Goal: Answer question/provide support: Share knowledge or assist other users

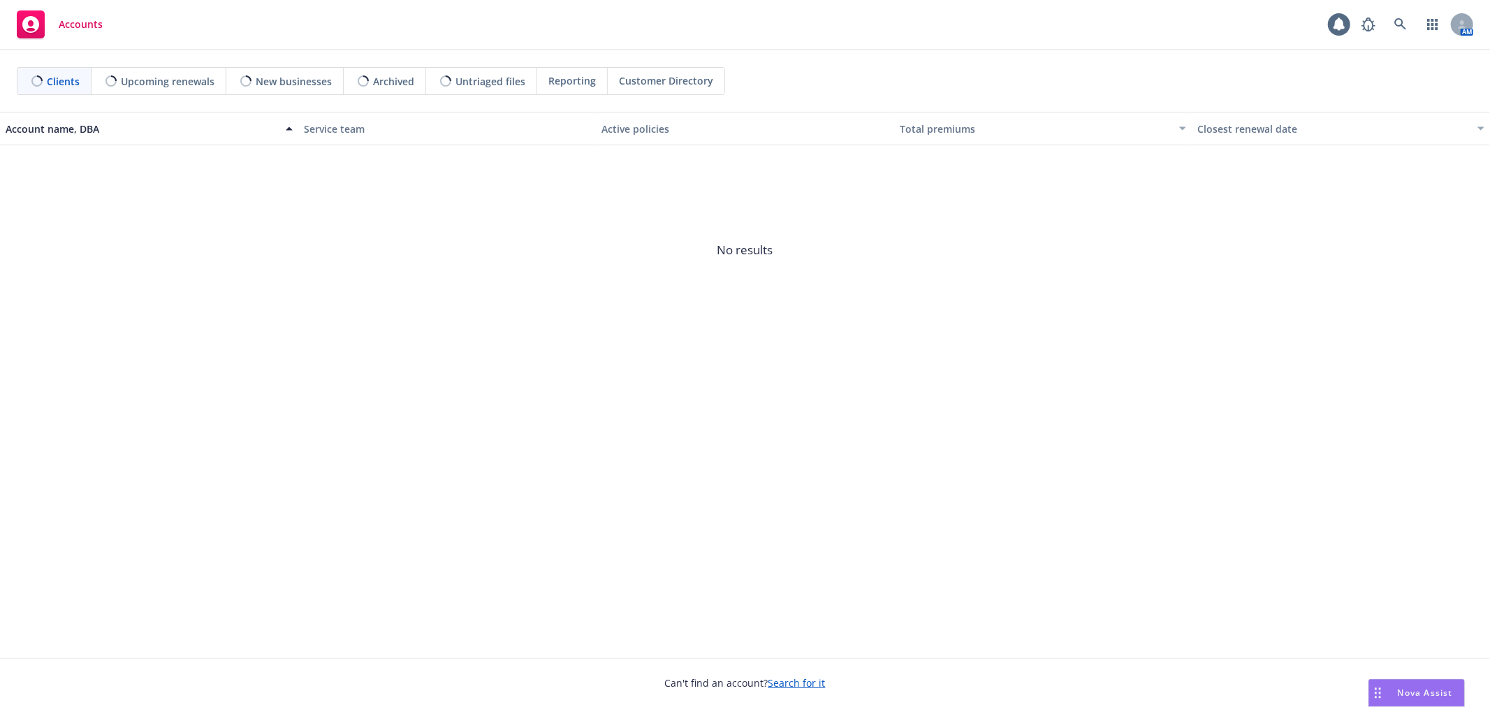
click at [1401, 688] on span "Nova Assist" at bounding box center [1425, 693] width 55 height 12
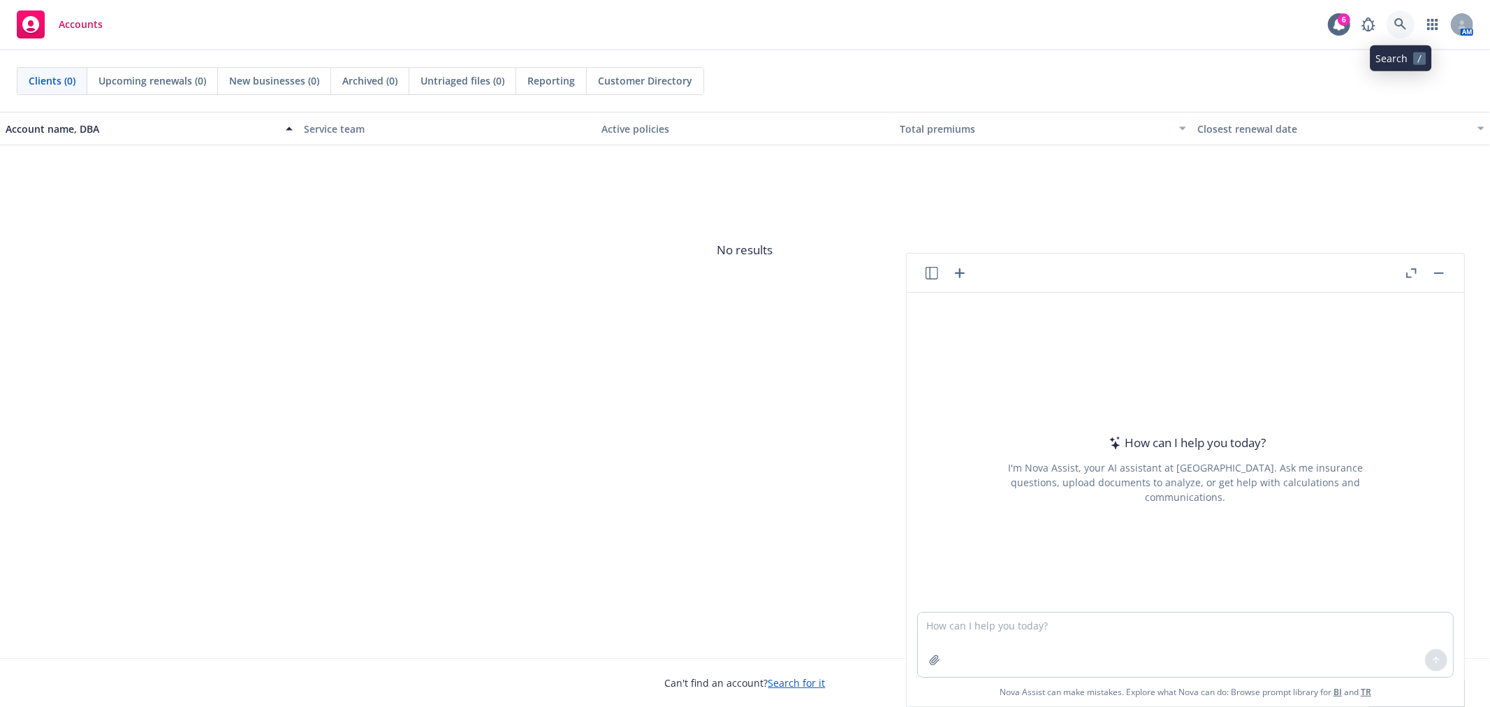
click at [1393, 26] on link at bounding box center [1401, 24] width 28 height 28
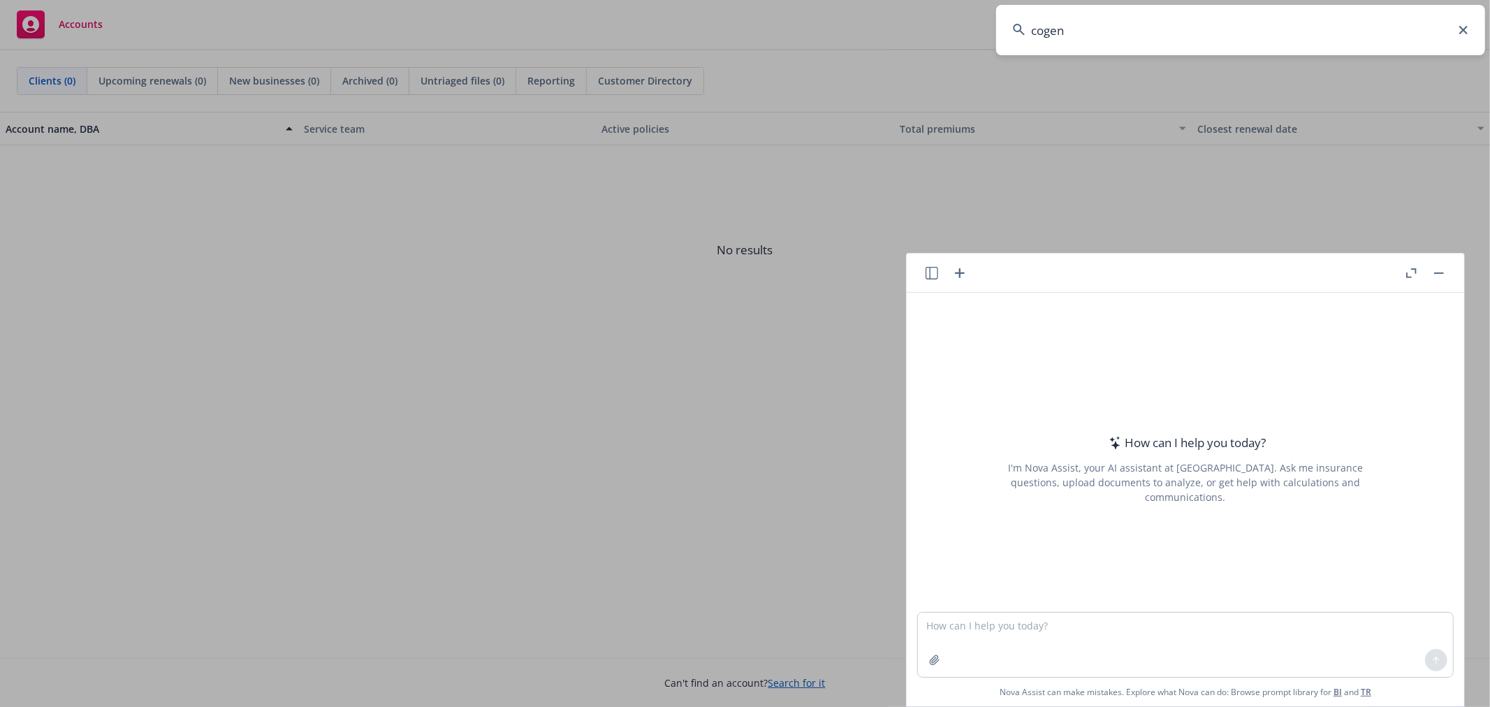
type input "cogent"
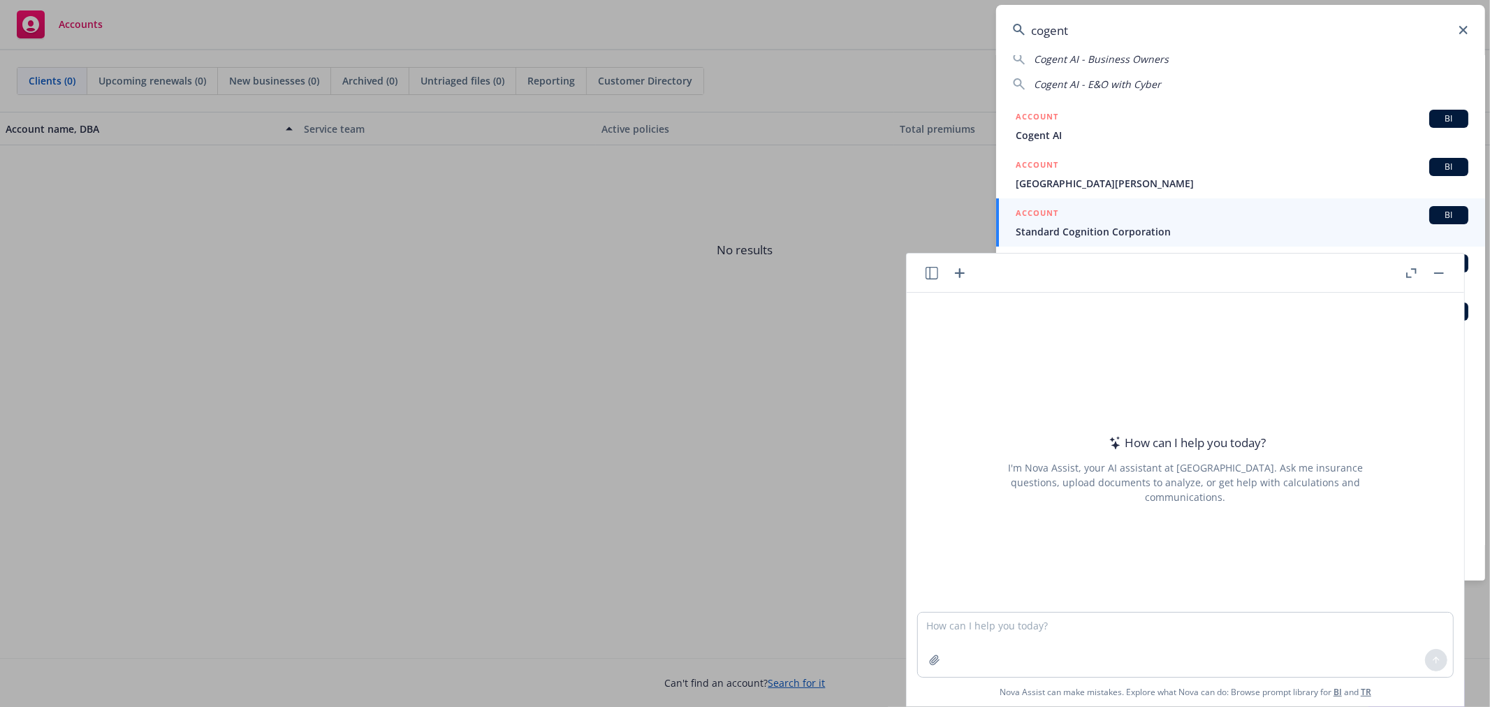
scroll to position [114, 0]
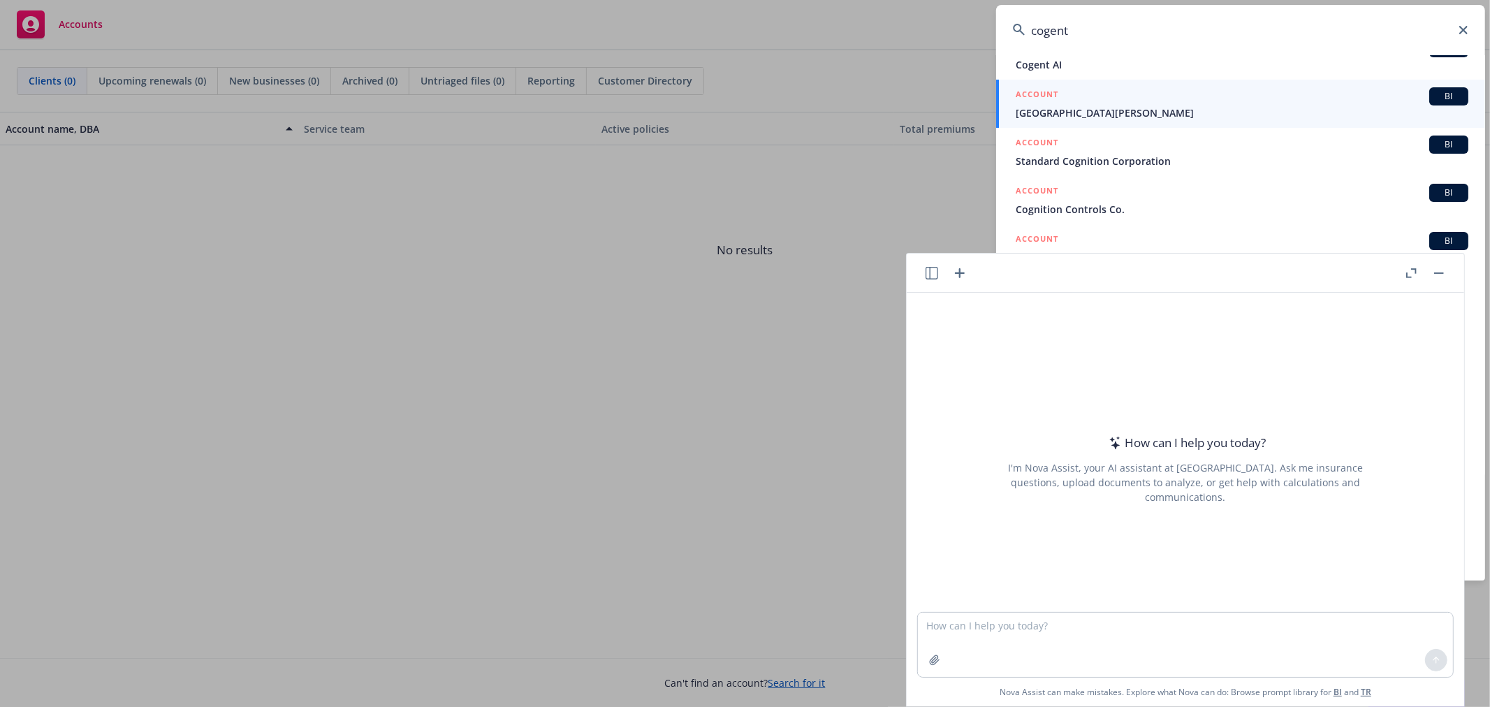
click at [1437, 269] on button "button" at bounding box center [1439, 273] width 17 height 17
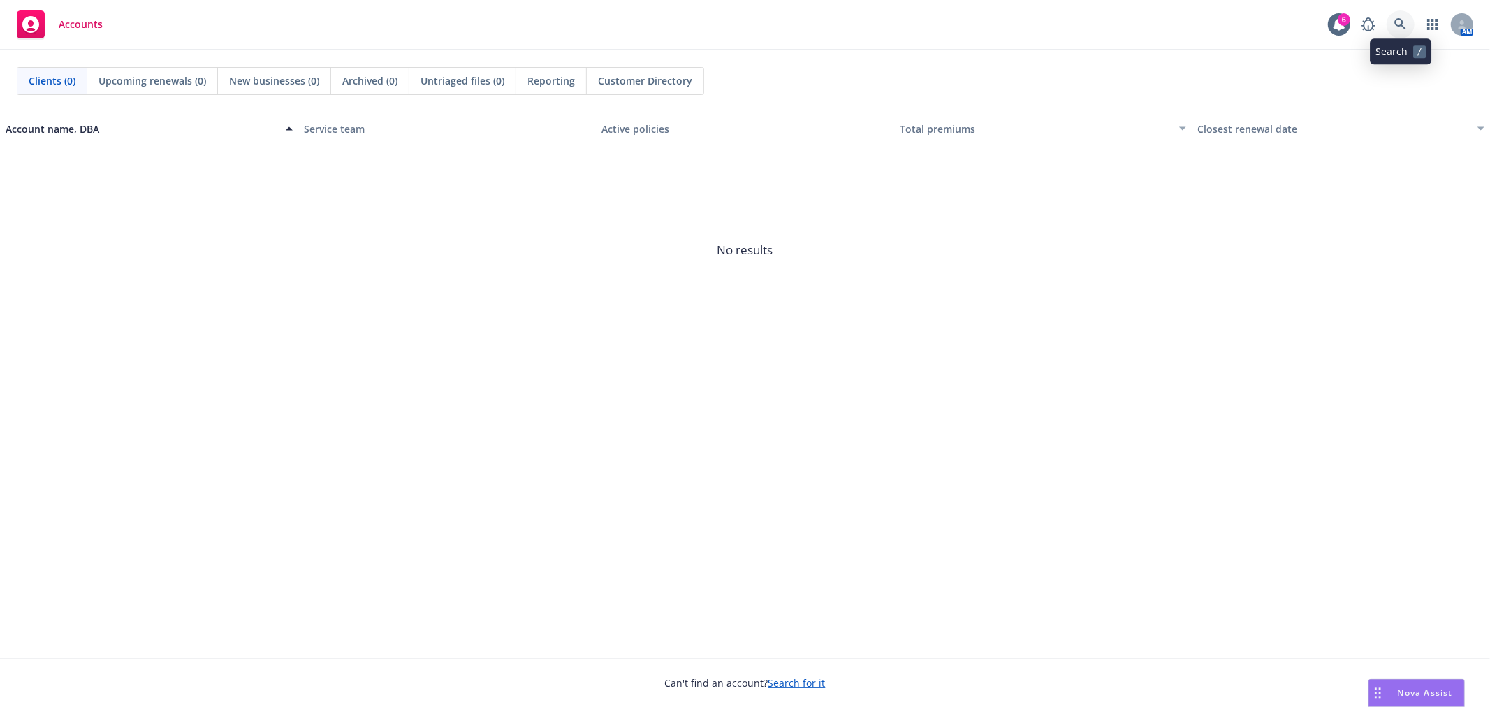
click at [1401, 31] on link at bounding box center [1401, 24] width 28 height 28
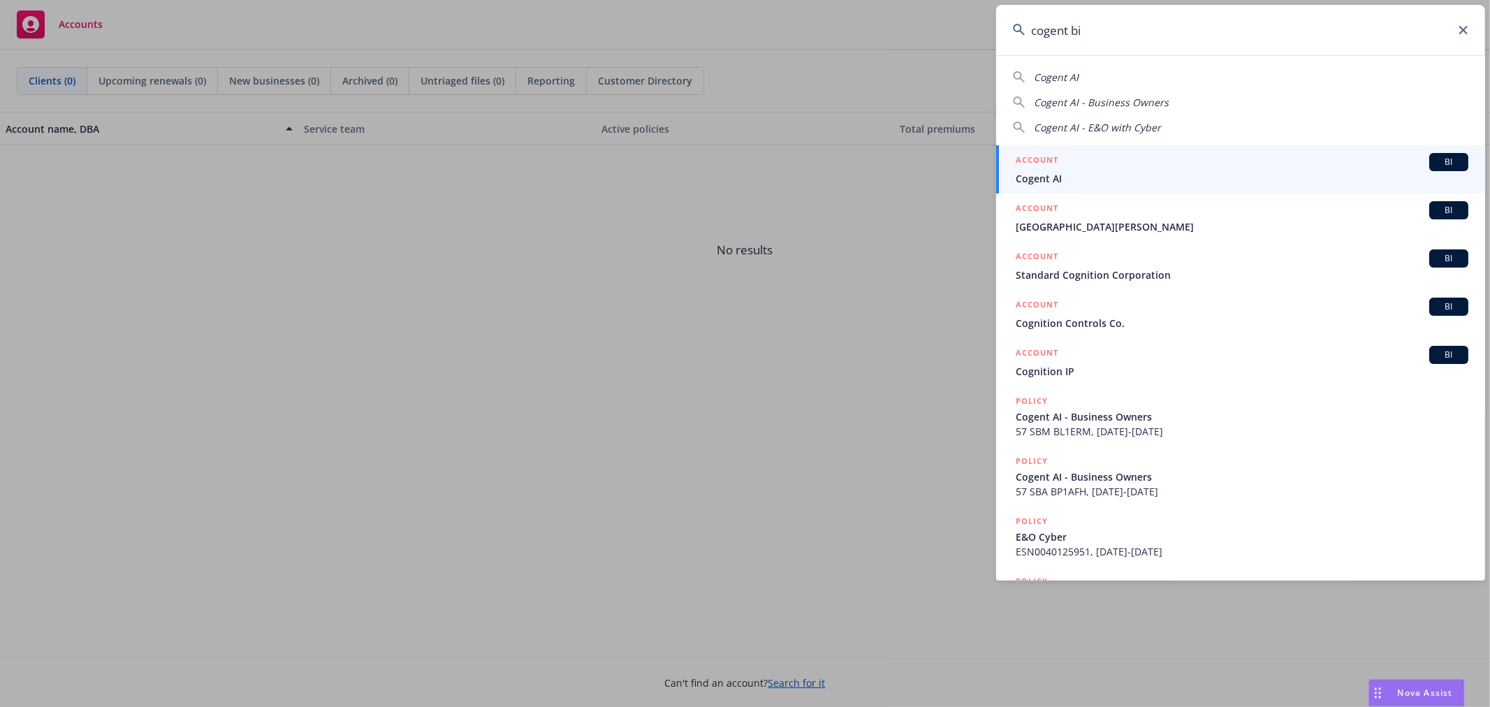
type input "cogent bio"
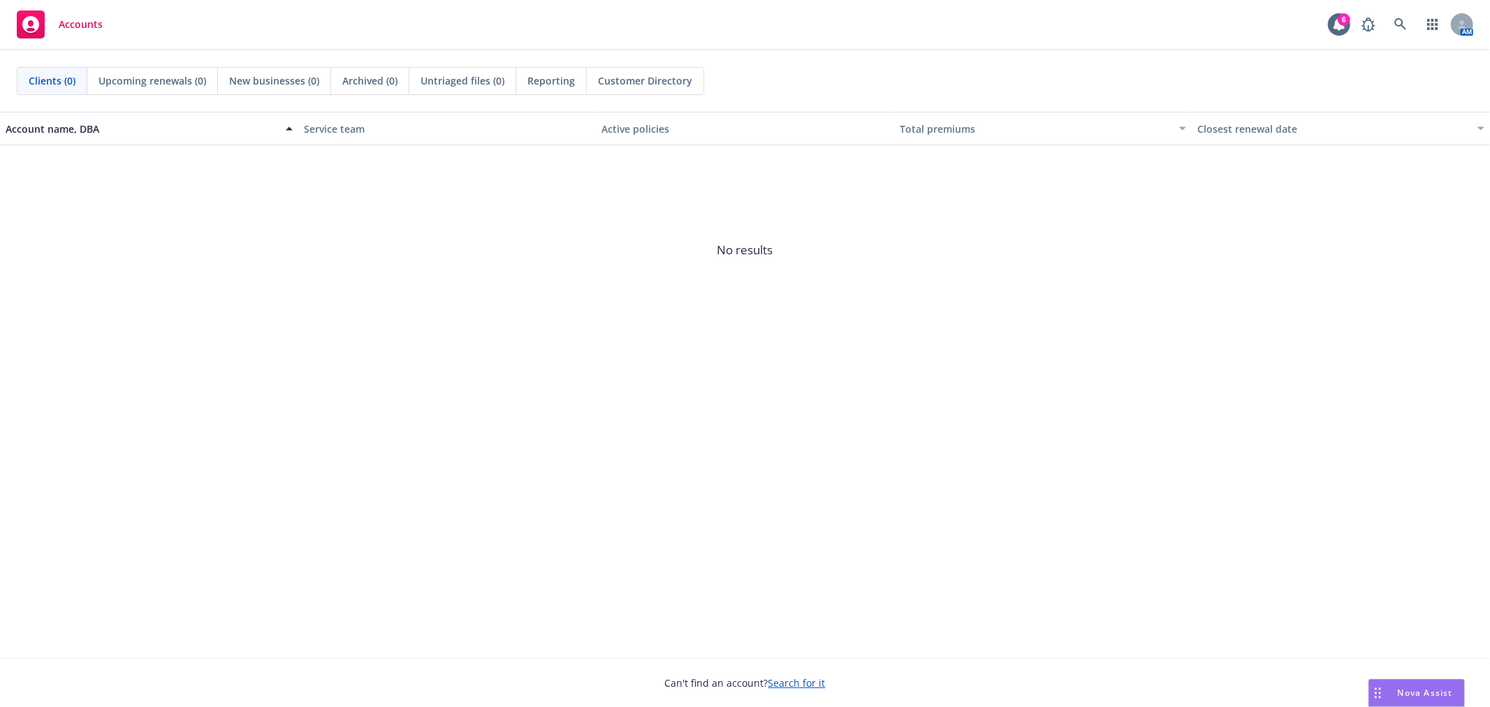
click at [606, 320] on span "No results" at bounding box center [745, 250] width 1490 height 210
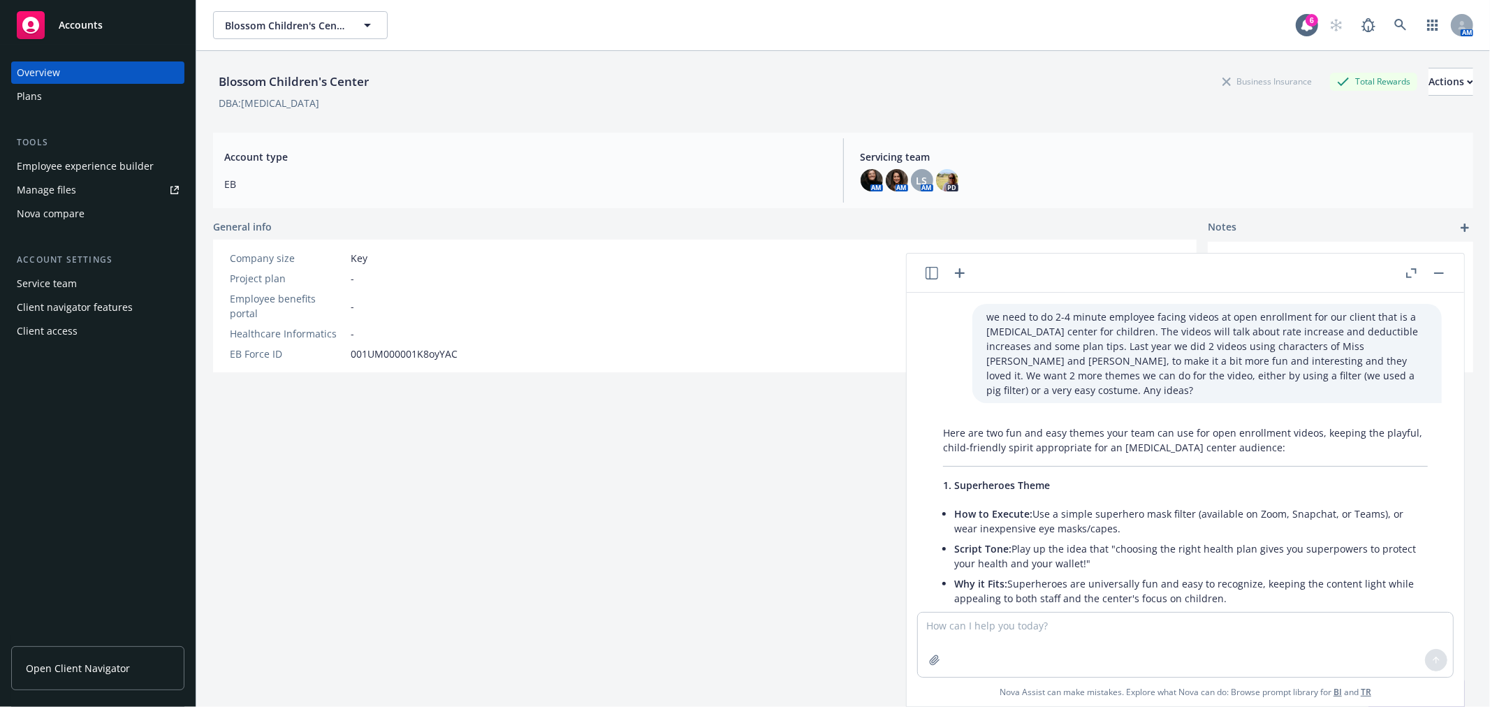
scroll to position [630, 0]
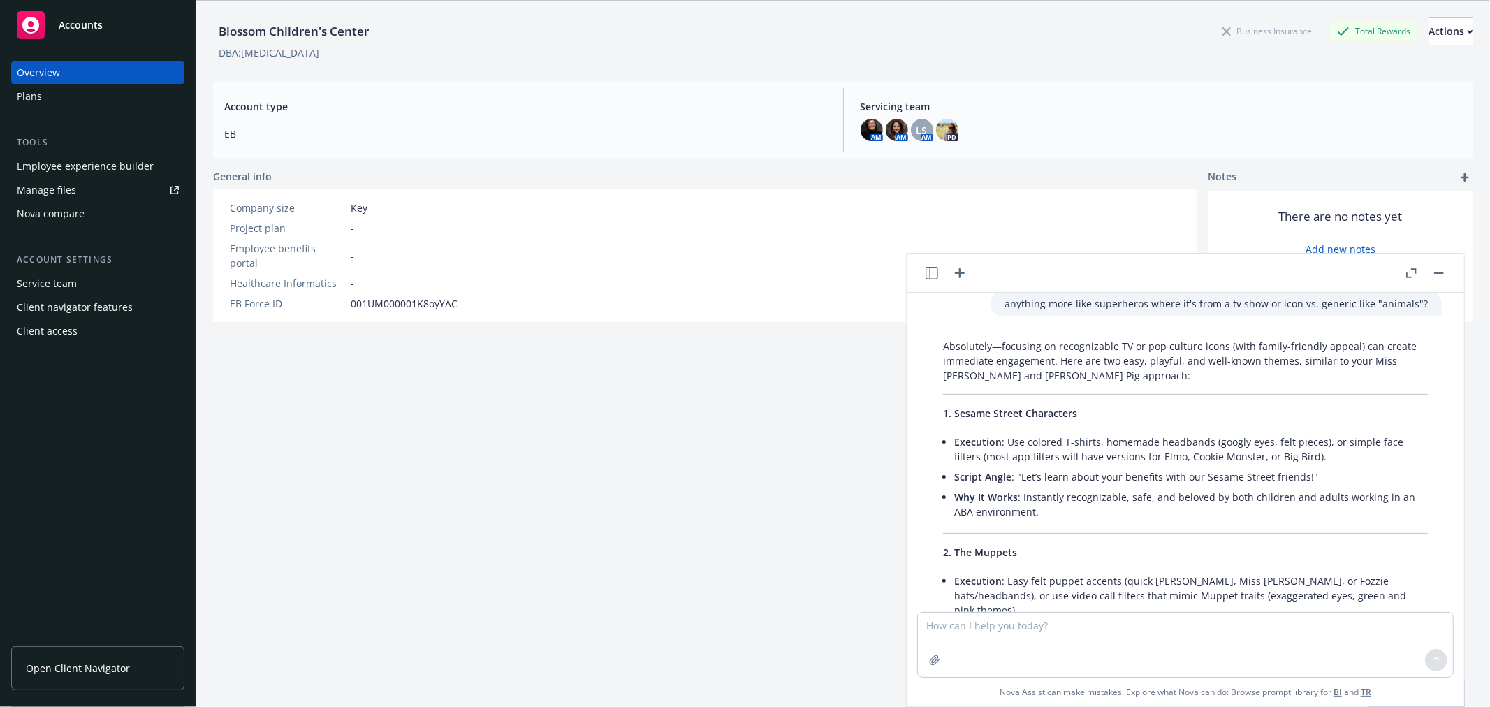
click at [80, 25] on span "Accounts" at bounding box center [81, 25] width 44 height 11
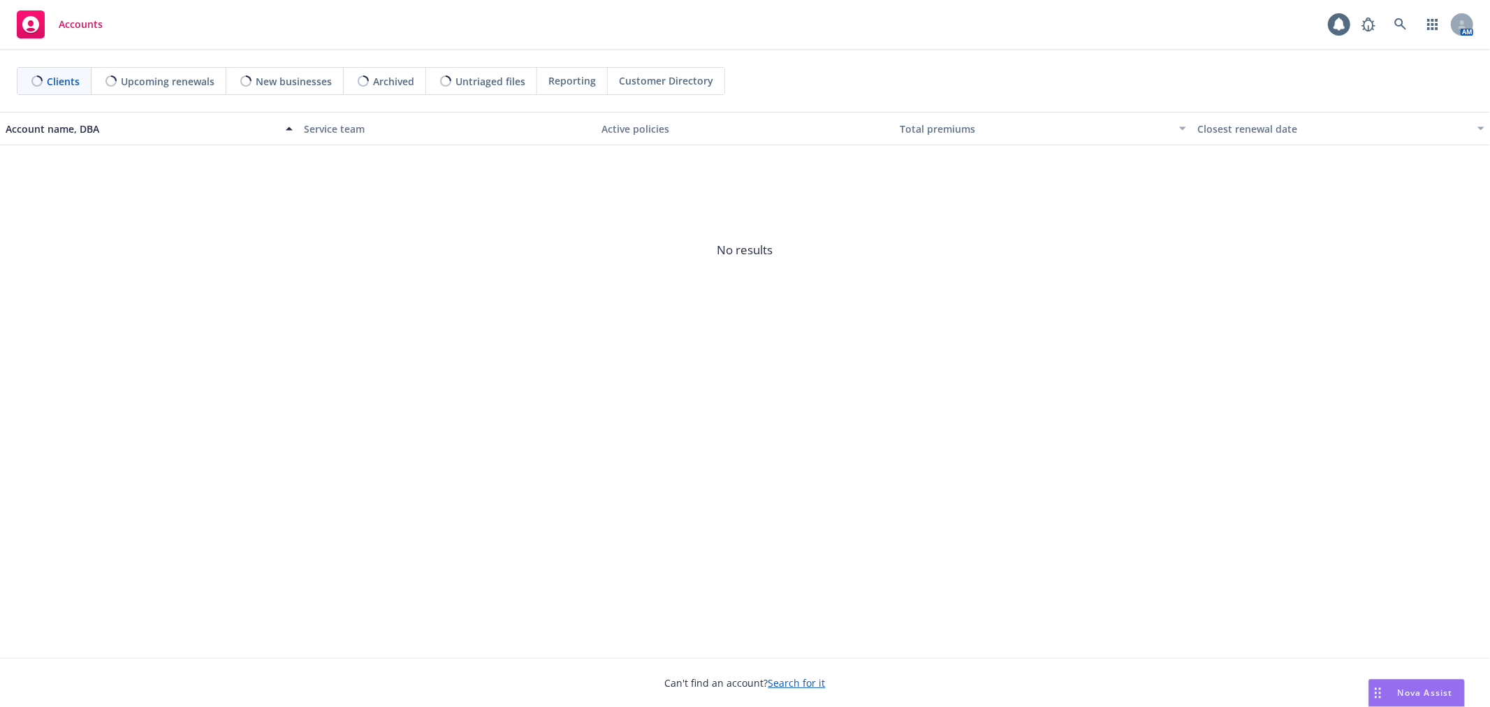
click at [1405, 686] on div "Nova Assist" at bounding box center [1417, 693] width 95 height 27
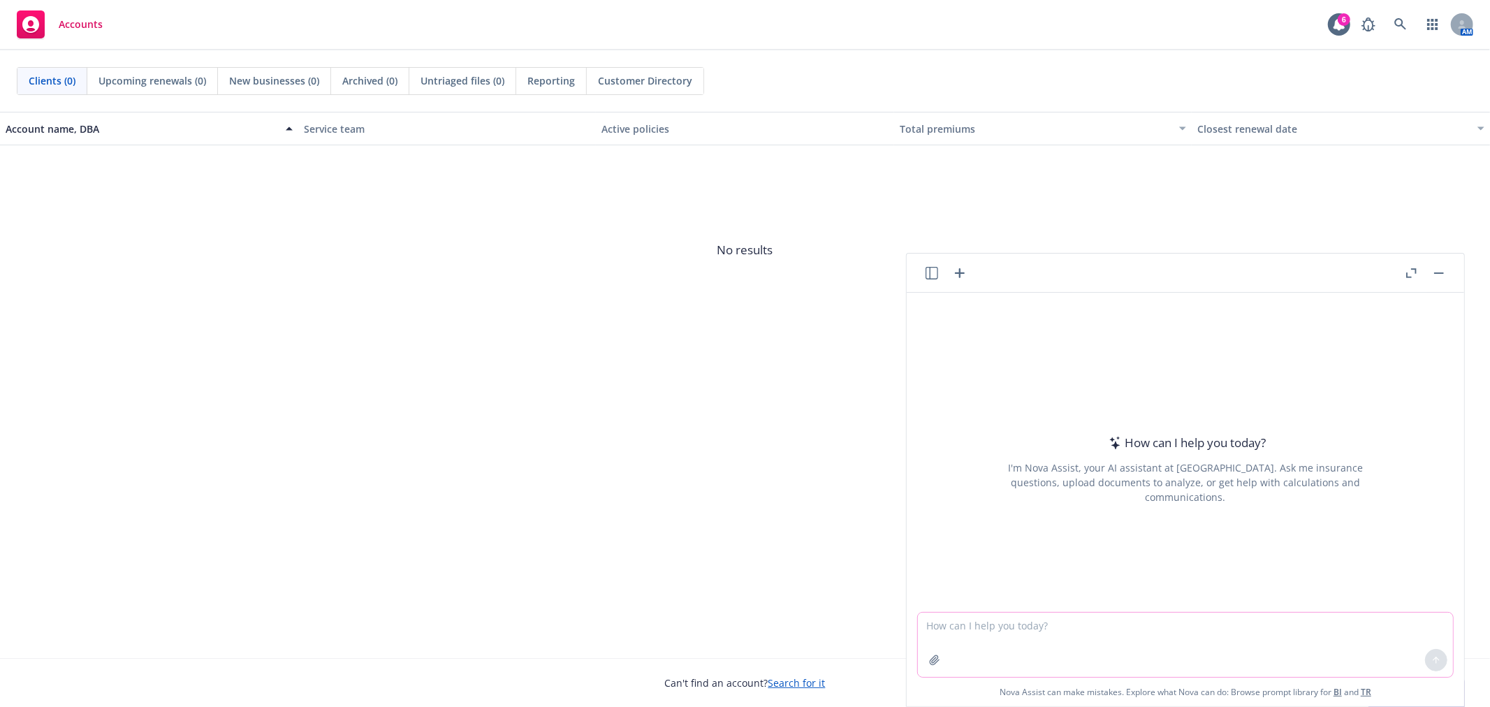
click at [1209, 625] on textarea at bounding box center [1185, 645] width 535 height 64
click at [1075, 634] on textarea "i have a client that offers pet insurance through wishbone, which includes pet …" at bounding box center [1185, 644] width 535 height 66
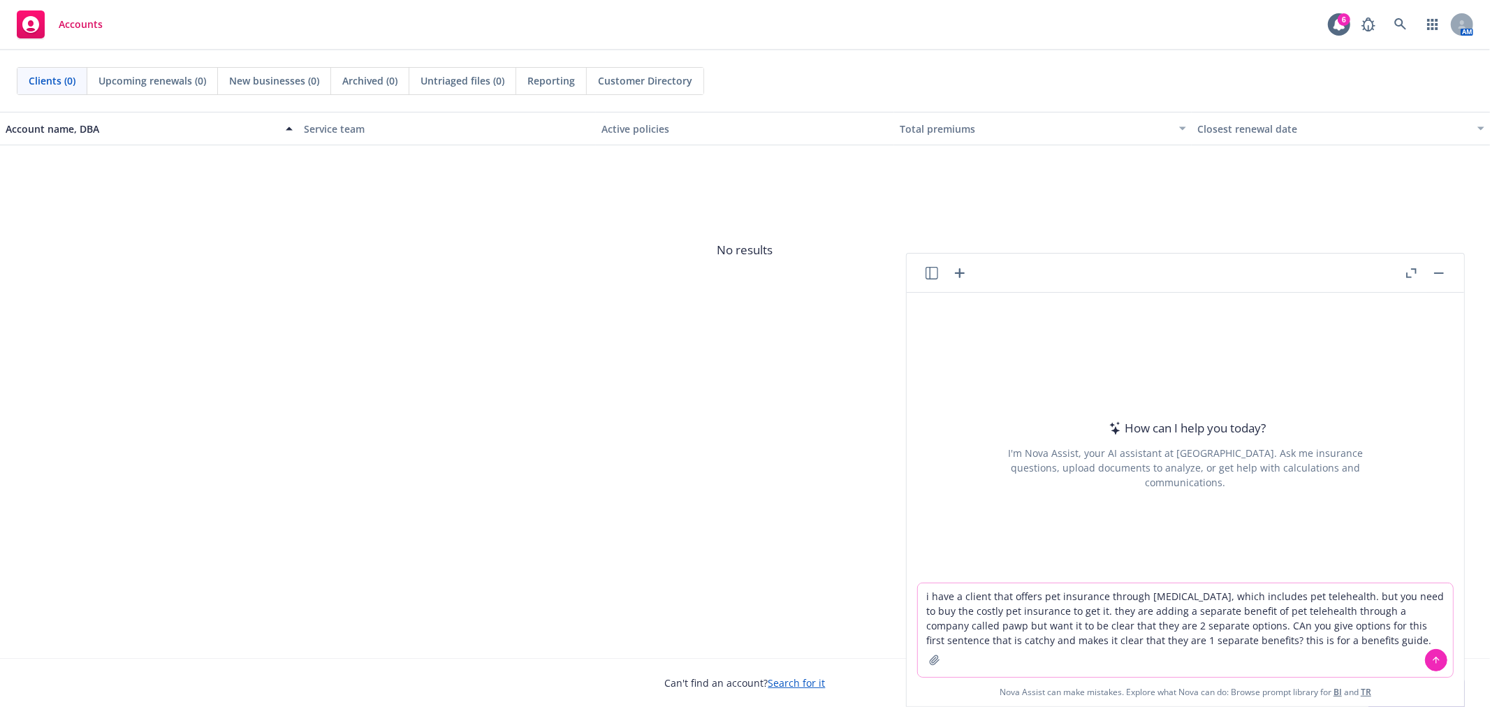
type textarea "i have a client that offers pet insurance through wishbone, which includes pet …"
click at [1312, 647] on textarea "i have a client that offers pet insurance through wishbone, which includes pet …" at bounding box center [1185, 630] width 535 height 94
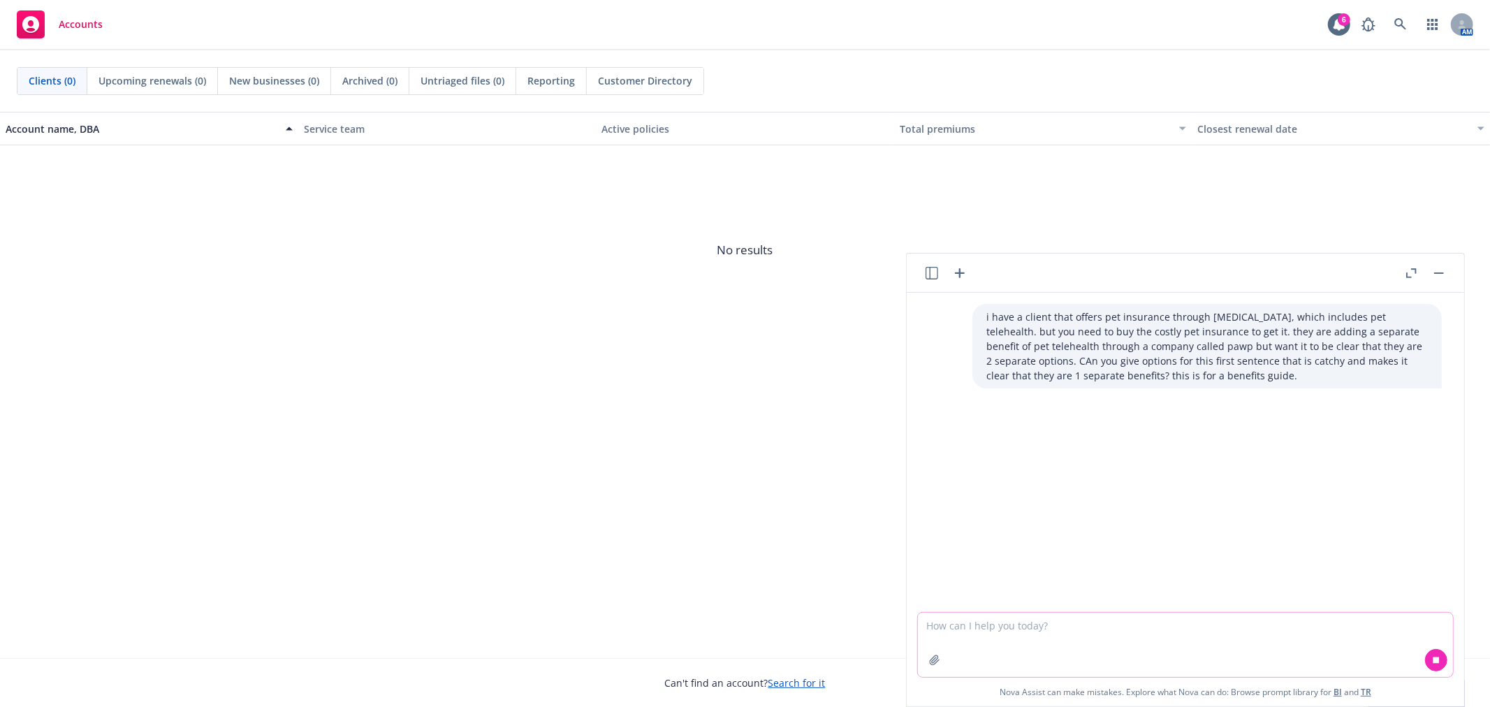
paste textarea "- Pawp Pet Teleheath Not interested in pet insurance through Wishbone, but love…"
type textarea "- Pawp Pet Teleheath Not interested in pet insurance through Wishbone, but love…"
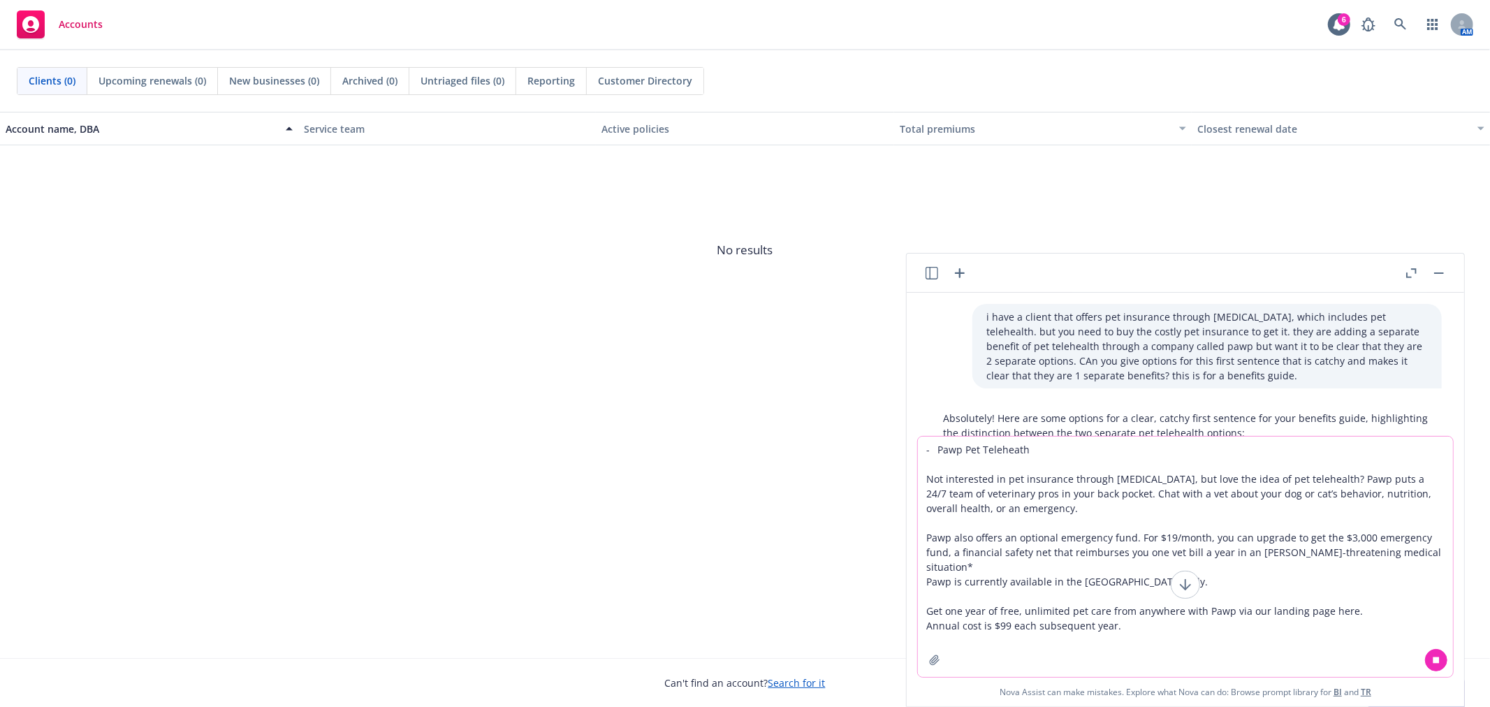
click at [1120, 570] on textarea "- Pawp Pet Teleheath Not interested in pet insurance through Wishbone, but love…" at bounding box center [1185, 557] width 535 height 240
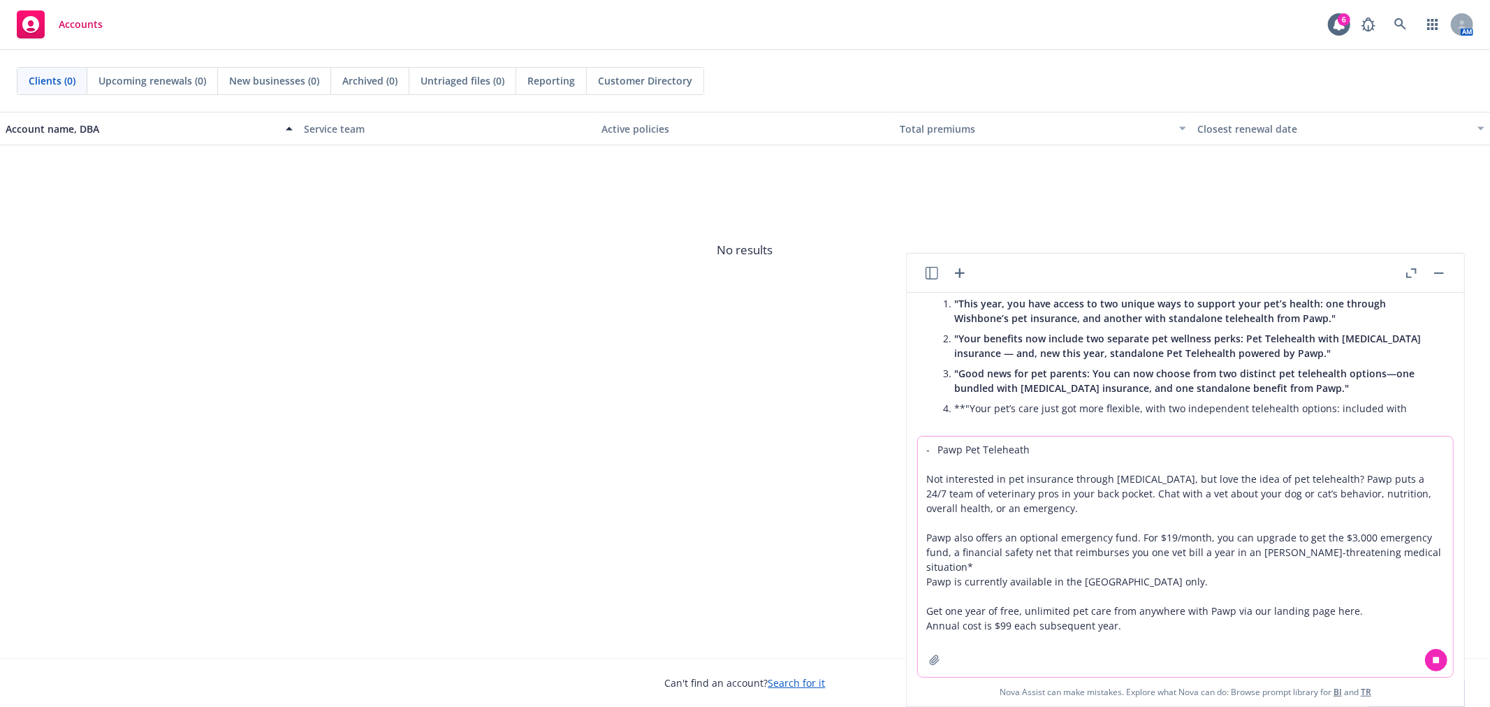
scroll to position [180, 0]
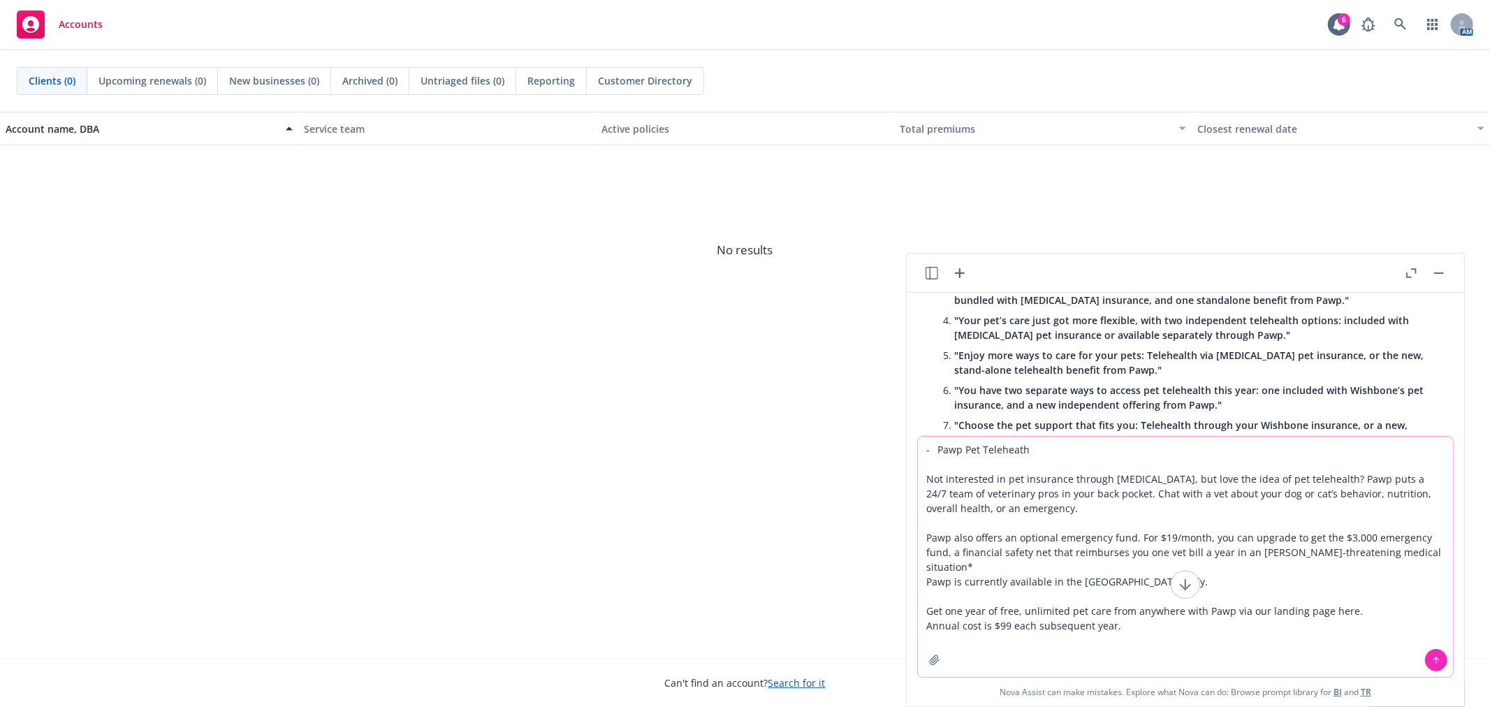
click at [1176, 535] on textarea "- Pawp Pet Teleheath Not interested in pet insurance through Wishbone, but love…" at bounding box center [1185, 557] width 535 height 240
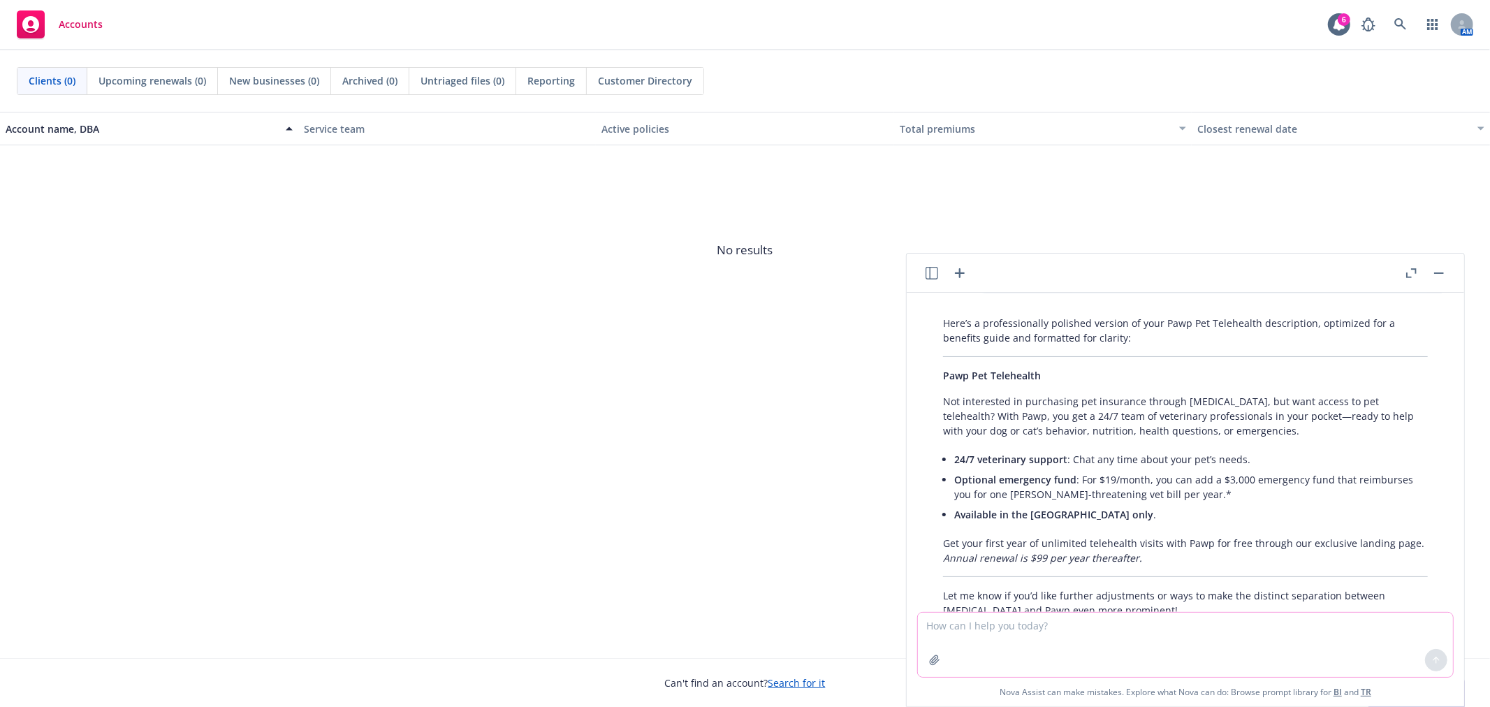
scroll to position [692, 0]
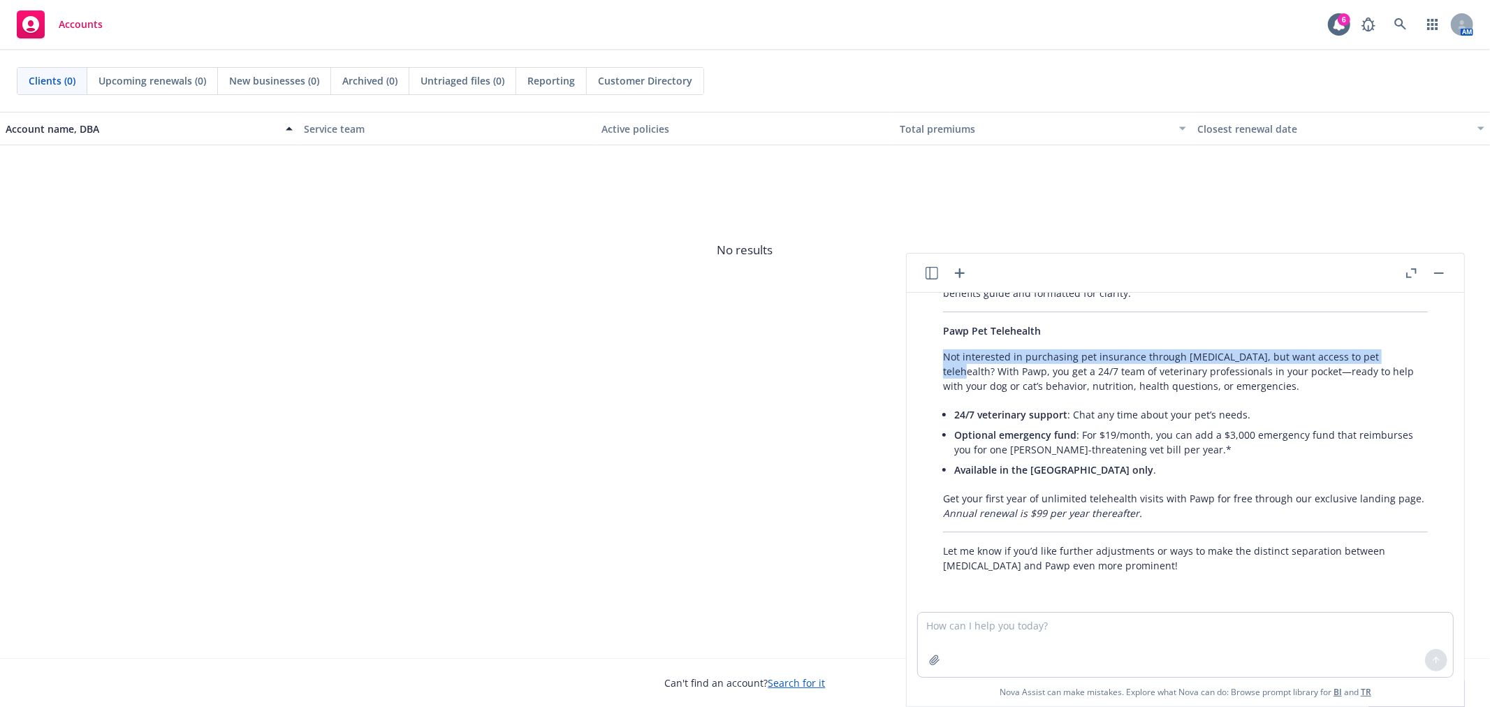
drag, startPoint x: 942, startPoint y: 341, endPoint x: 1400, endPoint y: 339, distance: 457.7
click at [1400, 339] on div "Here’s a professionally polished version of your Pawp Pet Telehealth descriptio…" at bounding box center [1185, 422] width 513 height 313
copy p "Not interested in purchasing pet insurance through Wishbone, but want access to…"
